Goal: Book appointment/travel/reservation

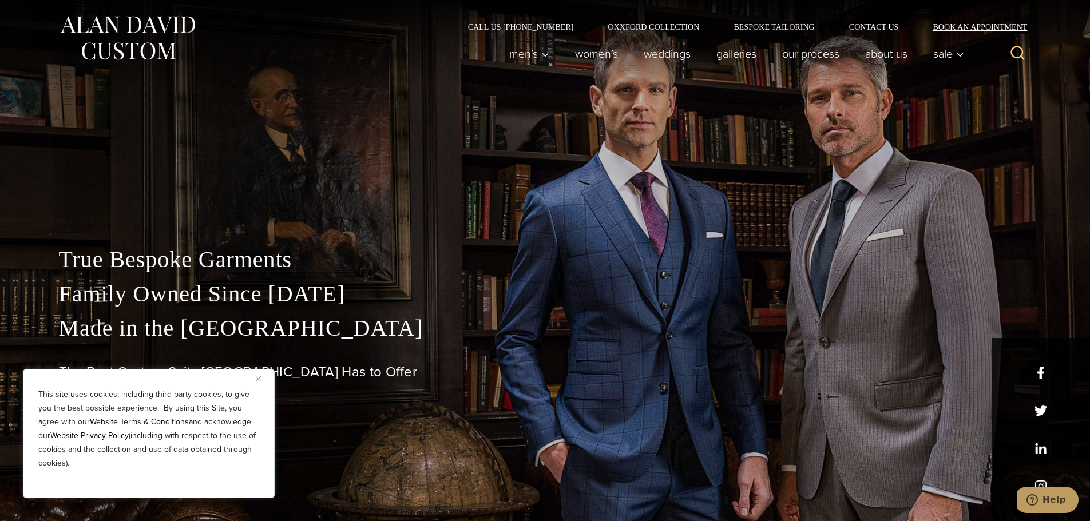
click at [993, 30] on link "Book an Appointment" at bounding box center [973, 27] width 116 height 8
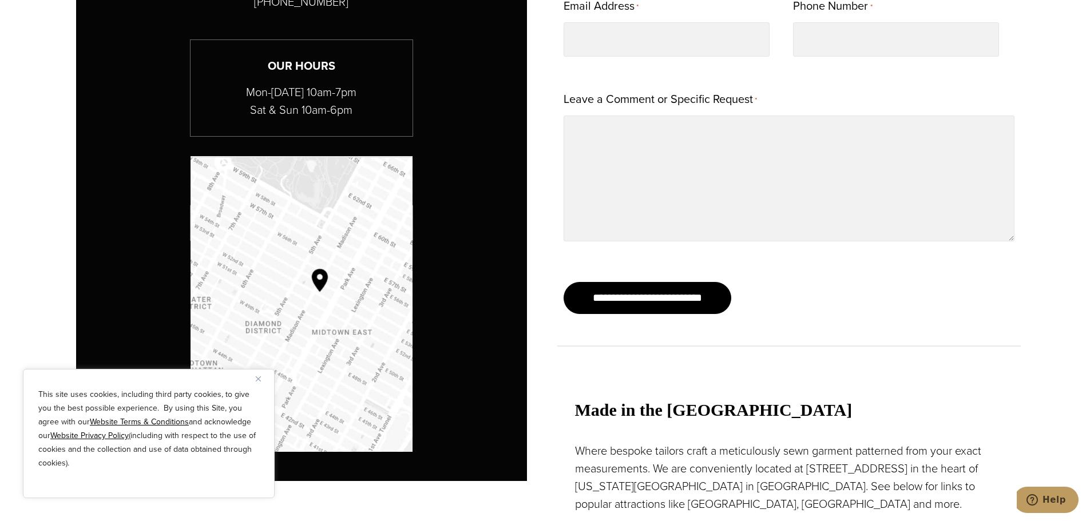
scroll to position [885, 0]
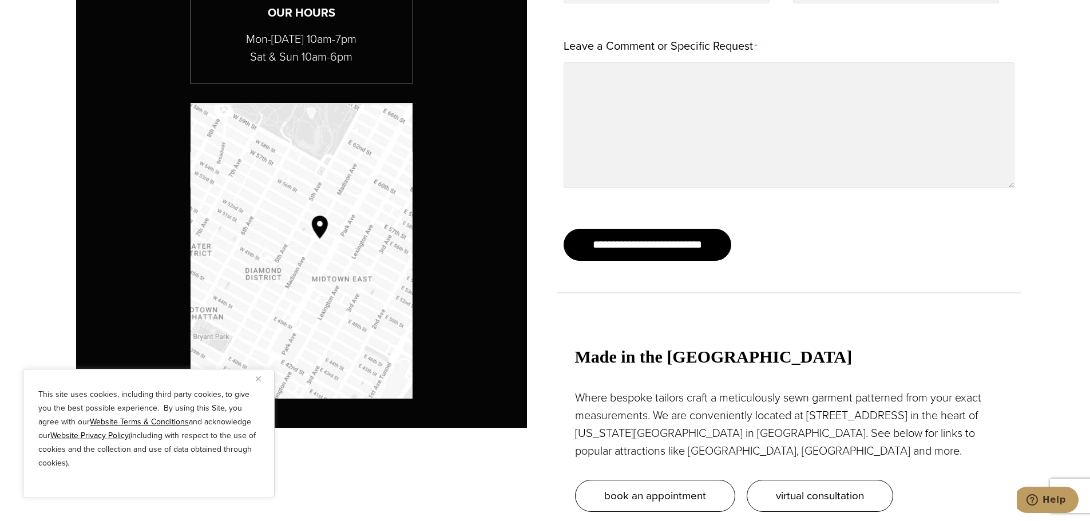
click at [323, 235] on img "Map to Alan David Custom" at bounding box center [302, 251] width 222 height 296
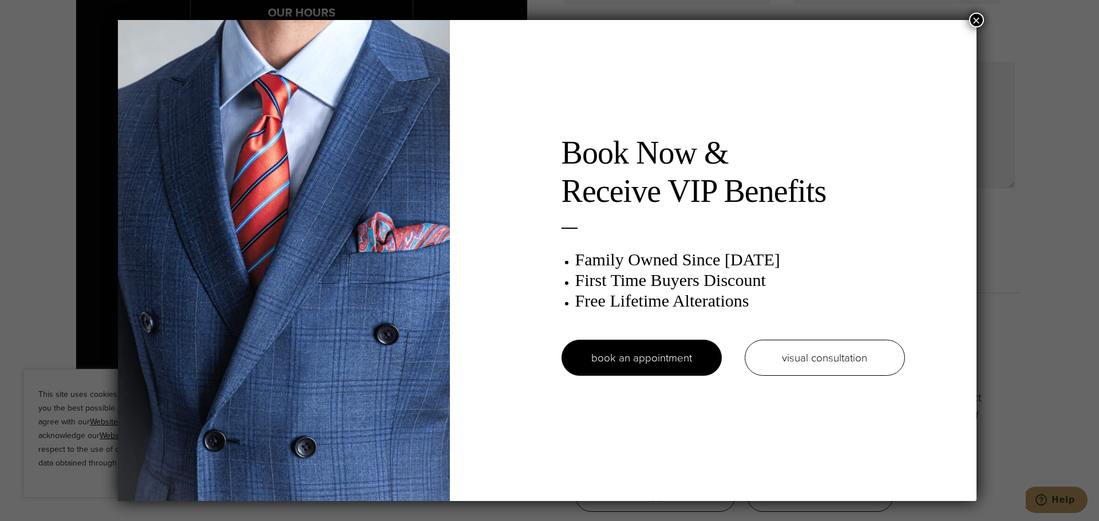
click at [977, 21] on button "×" at bounding box center [976, 20] width 15 height 15
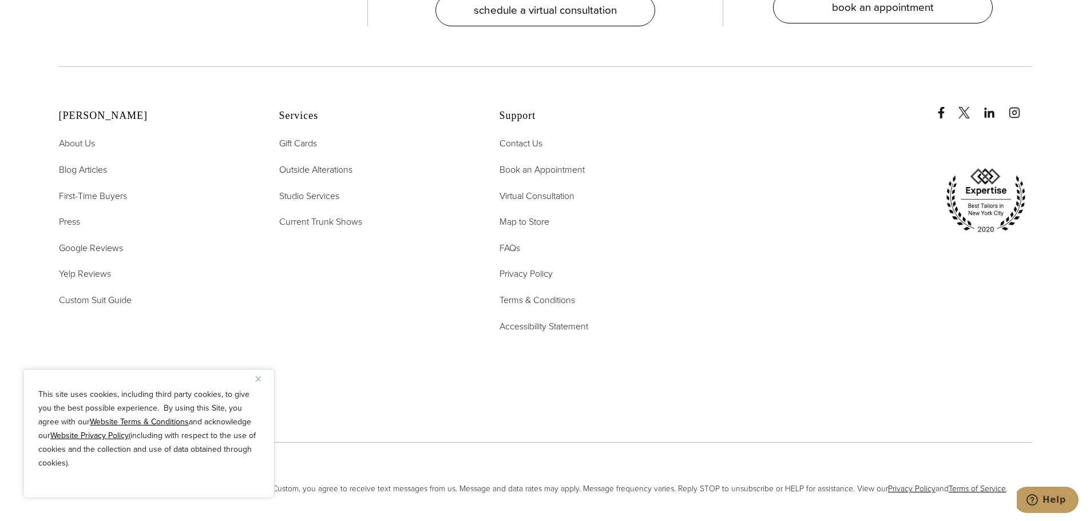
scroll to position [4669, 0]
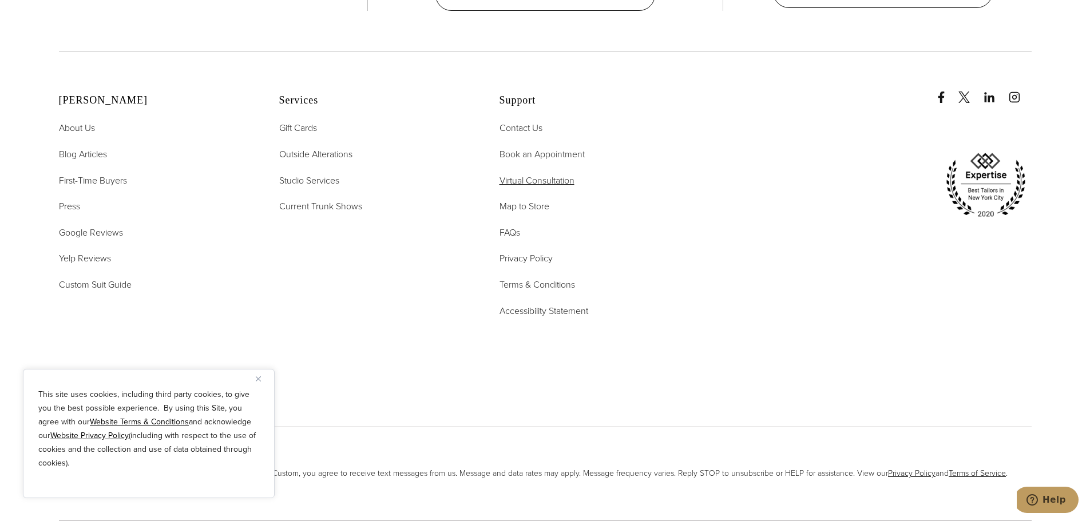
drag, startPoint x: 614, startPoint y: 517, endPoint x: 521, endPoint y: 480, distance: 99.9
click at [539, 318] on ul "Contact Us Book an Appointment Virtual Consultation Map to Store FAQs Privacy P…" at bounding box center [595, 219] width 192 height 197
click at [515, 187] on span "Virtual Consultation" at bounding box center [536, 180] width 75 height 13
